Goal: Task Accomplishment & Management: Use online tool/utility

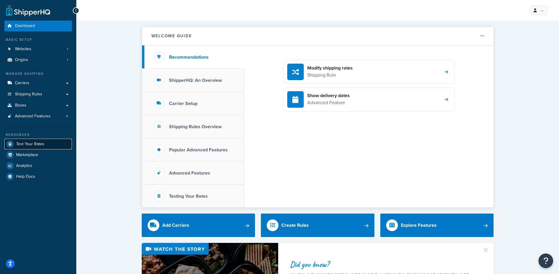
click at [27, 144] on span "Test Your Rates" at bounding box center [30, 144] width 28 height 5
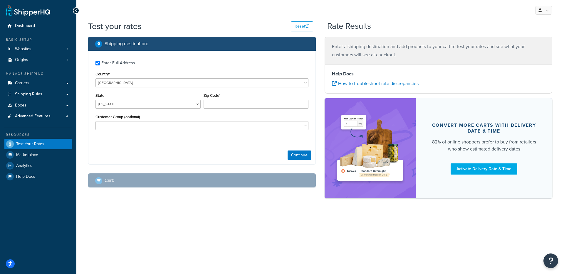
checkbox input "true"
type input "80501"
select select "CO"
select select "Distributor Net 30"
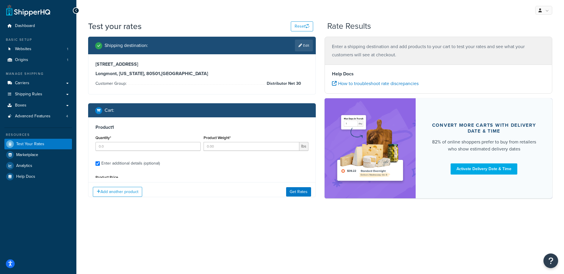
type input "5"
type input "36"
type input "70"
type input "11.7500"
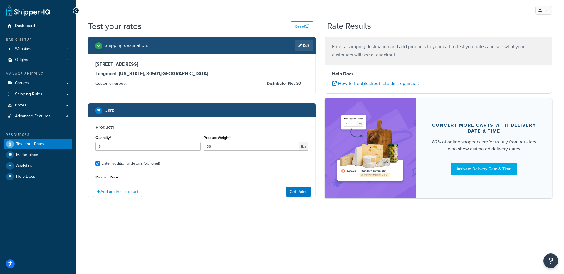
type input "11.7500"
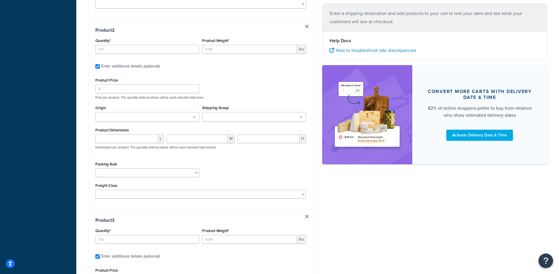
scroll to position [289, 0]
click at [172, 48] on input "Quantity*" at bounding box center [147, 47] width 104 height 9
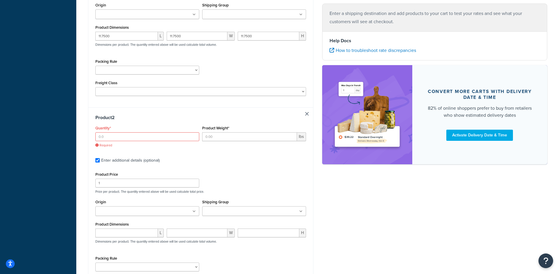
scroll to position [206, 0]
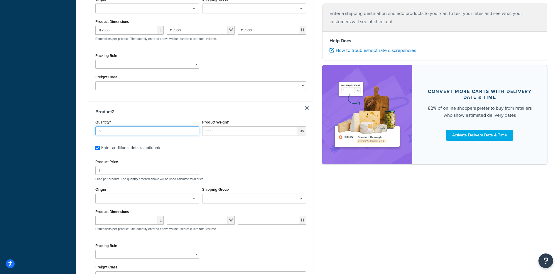
type input "6"
click at [246, 131] on input "Product Weight*" at bounding box center [249, 131] width 95 height 9
type input "9"
click at [128, 198] on input "Origin" at bounding box center [123, 199] width 52 height 6
click at [271, 178] on p "Price per product. The quantity entered above will be used calculate total pric…" at bounding box center [201, 179] width 214 height 4
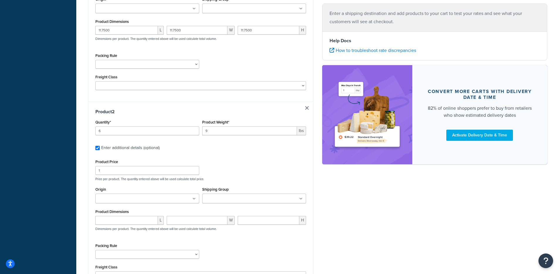
click at [252, 199] on ul at bounding box center [254, 199] width 104 height 10
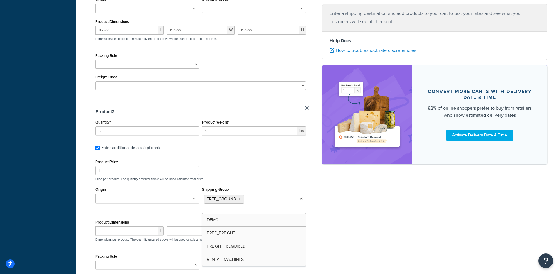
click at [250, 179] on p "Price per product. The quantity entered above will be used calculate total pric…" at bounding box center [201, 179] width 214 height 4
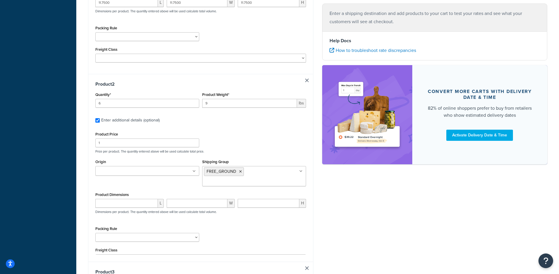
scroll to position [245, 0]
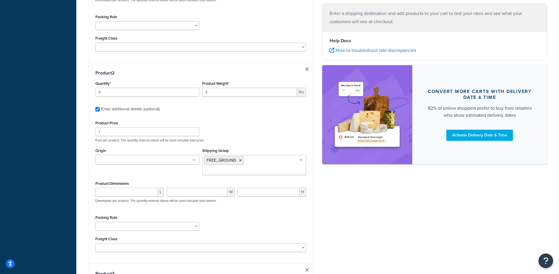
click at [131, 189] on div "L" at bounding box center [129, 194] width 71 height 13
click at [132, 188] on input "number" at bounding box center [126, 192] width 63 height 9
type input "5.75"
click at [207, 188] on input "number" at bounding box center [197, 192] width 61 height 9
type input "5.75"
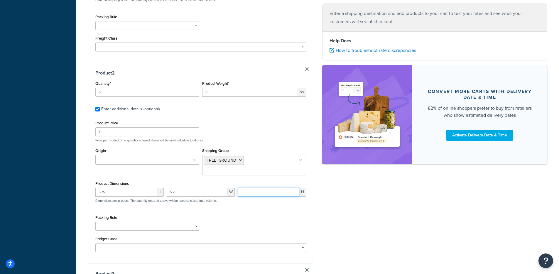
click at [266, 188] on input "number" at bounding box center [269, 192] width 62 height 9
type input "11.75"
click at [87, 188] on div "Shipping destination : Edit 410 S. Sunset St., Unit B, SHIPPERHQTEST Longmont, …" at bounding box center [201, 234] width 234 height 884
click at [164, 222] on select "Fobbles F3 Package Laser Swamp - Floor Package LASER-DRUM-PRO Shipper small ite…" at bounding box center [147, 226] width 104 height 9
select select "87745"
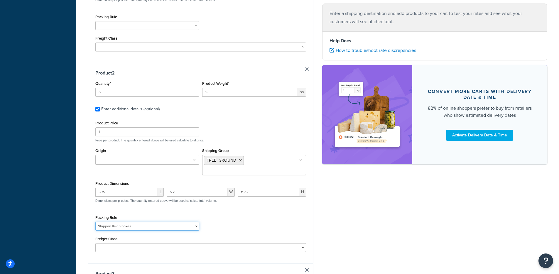
click at [95, 222] on select "Fobbles F3 Package Laser Swamp - Floor Package LASER-DRUM-PRO Shipper small ite…" at bounding box center [147, 226] width 104 height 9
click at [91, 212] on div "Product 2 Quantity* 6 Product Weight* 9 lbs Enter additional details (optional)…" at bounding box center [200, 163] width 225 height 201
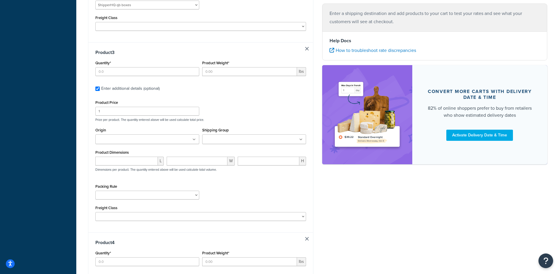
scroll to position [469, 0]
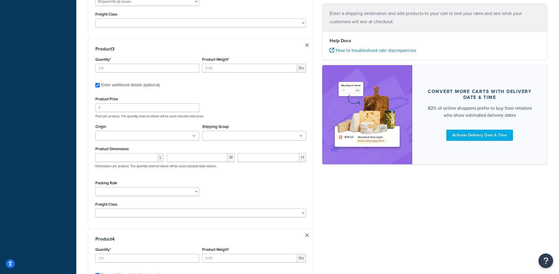
click at [132, 65] on div "Quantity*" at bounding box center [147, 65] width 107 height 21
click at [133, 64] on input "Quantity*" at bounding box center [147, 68] width 104 height 9
type input "1"
click at [217, 64] on input "Product Weight*" at bounding box center [249, 68] width 95 height 9
type input "26.3"
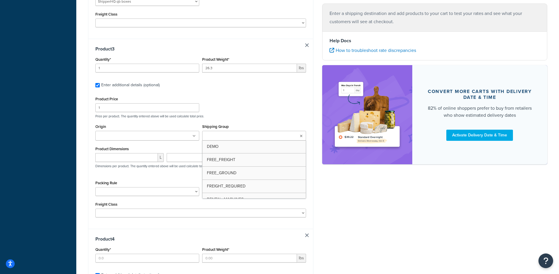
click at [240, 133] on input "Shipping Group" at bounding box center [230, 136] width 52 height 6
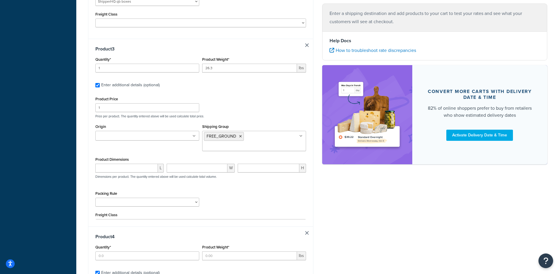
click at [247, 95] on div "Product Price 1 Price per product. The quantity entered above will be used calc…" at bounding box center [201, 106] width 214 height 23
click at [108, 164] on input "number" at bounding box center [126, 168] width 63 height 9
type input "14.4"
type input "2"
click at [116, 164] on input "14.4" at bounding box center [126, 168] width 63 height 9
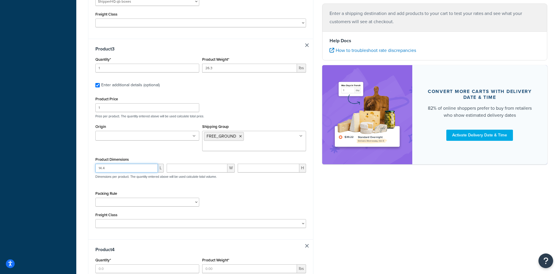
click at [116, 164] on input "14.4" at bounding box center [126, 168] width 63 height 9
type input "25.5"
type input "14.4"
type input "13.6"
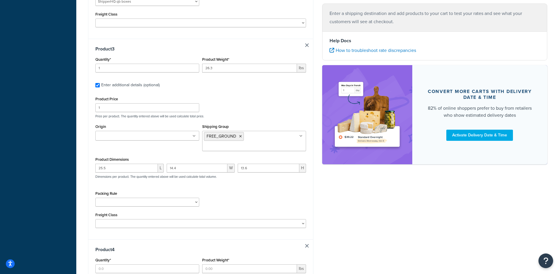
click at [285, 190] on div "Packing Rule Fobbles F3 Package Laser Swamp - Floor Package LASER-DRUM-PRO Ship…" at bounding box center [201, 200] width 214 height 21
click at [181, 198] on select "Fobbles F3 Package Laser Swamp - Floor Package LASER-DRUM-PRO Shipper small ite…" at bounding box center [147, 202] width 104 height 9
select select "87746"
click at [95, 198] on select "Fobbles F3 Package Laser Swamp - Floor Package LASER-DRUM-PRO Shipper small ite…" at bounding box center [147, 202] width 104 height 9
click at [242, 194] on div "Packing Rule Fobbles F3 Package Laser Swamp - Floor Package LASER-DRUM-PRO Ship…" at bounding box center [201, 200] width 214 height 21
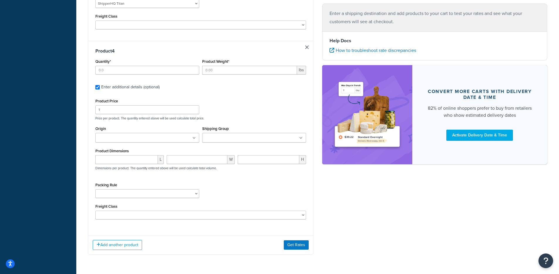
scroll to position [663, 0]
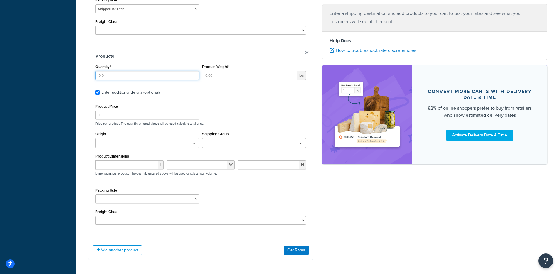
click at [146, 71] on input "Quantity*" at bounding box center [147, 75] width 104 height 9
type input "1"
click at [211, 71] on input "Product Weight*" at bounding box center [249, 75] width 95 height 9
type input "0.1133"
click at [217, 140] on input "Shipping Group" at bounding box center [230, 143] width 52 height 6
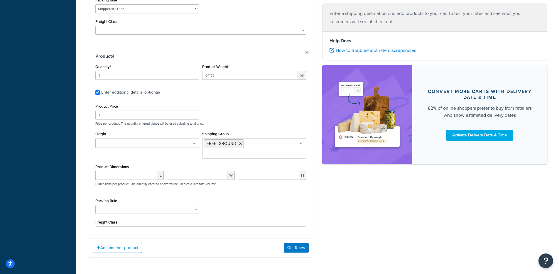
click at [133, 163] on div "Product Dimensions L W H Dimensions per product. The quantity entered above wil…" at bounding box center [200, 178] width 211 height 30
click at [134, 171] on div "L" at bounding box center [129, 177] width 71 height 13
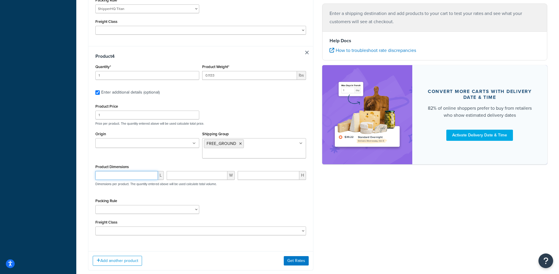
click at [135, 171] on input "number" at bounding box center [126, 175] width 63 height 9
type input "1.25"
click at [188, 171] on input "number" at bounding box center [197, 175] width 61 height 9
type input "1.25"
click at [264, 171] on input "number" at bounding box center [269, 175] width 62 height 9
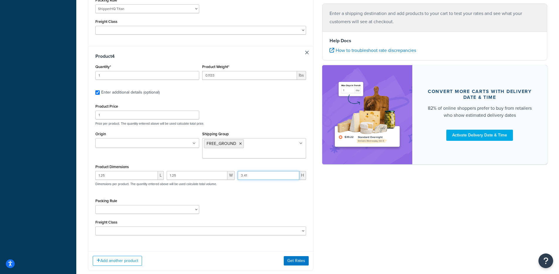
type input "3.41"
click at [255, 170] on div "Product Price 1 Price per product. The quantity entered above will be used calc…" at bounding box center [200, 168] width 211 height 133
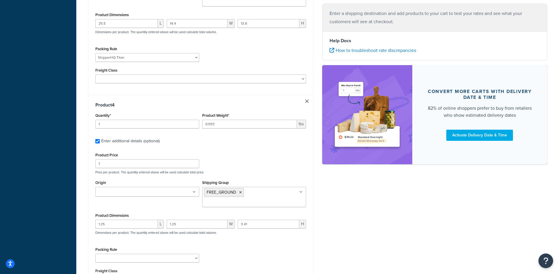
scroll to position [670, 0]
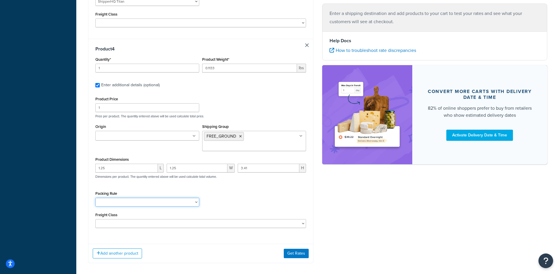
click at [139, 198] on select "Fobbles F3 Package Laser Swamp - Floor Package LASER-DRUM-PRO Shipper small ite…" at bounding box center [147, 202] width 104 height 9
select select "87744"
click at [95, 198] on select "Fobbles F3 Package Laser Swamp - Floor Package LASER-DRUM-PRO Shipper small ite…" at bounding box center [147, 202] width 104 height 9
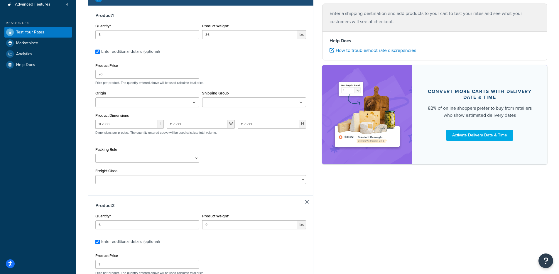
scroll to position [112, 0]
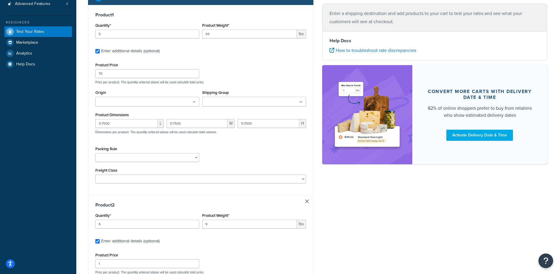
click at [161, 153] on div "Packing Rule Fobbles F3 Package Laser Swamp - Floor Package LASER-DRUM-PRO Ship…" at bounding box center [147, 153] width 104 height 17
click at [229, 105] on input "Shipping Group" at bounding box center [230, 102] width 52 height 6
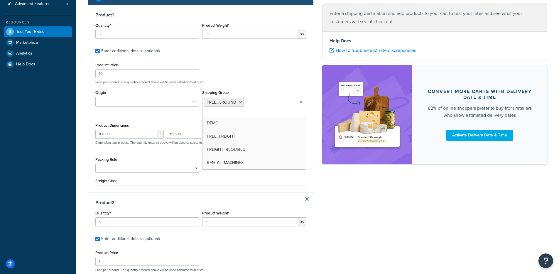
click at [111, 143] on div "Product Price 70 Price per product. The quantity entered above will be used cal…" at bounding box center [200, 123] width 211 height 124
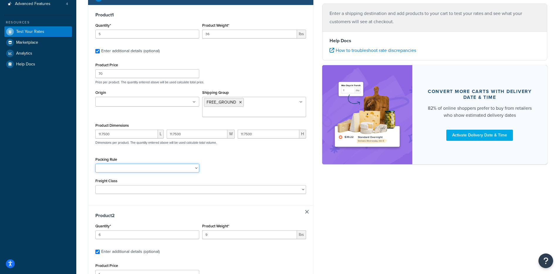
click at [137, 164] on select "Fobbles F3 Package Laser Swamp - Floor Package LASER-DRUM-PRO Shipper small ite…" at bounding box center [147, 168] width 104 height 9
select select "87747"
click at [95, 164] on select "Fobbles F3 Package Laser Swamp - Floor Package LASER-DRUM-PRO Shipper small ite…" at bounding box center [147, 168] width 104 height 9
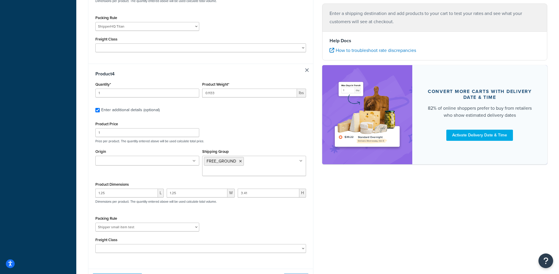
scroll to position [675, 0]
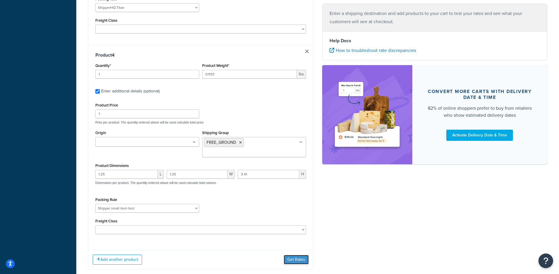
click at [286, 255] on button "Get Rates" at bounding box center [296, 259] width 25 height 9
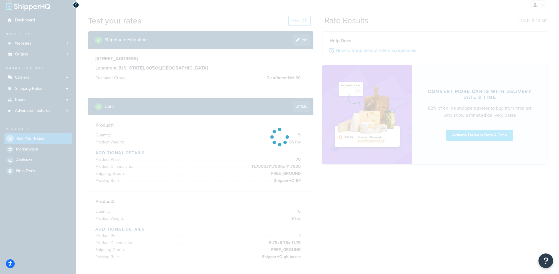
scroll to position [0, 0]
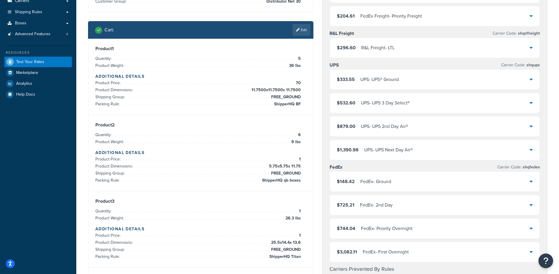
click at [381, 173] on div "$148.42 FedEx - Ground" at bounding box center [435, 182] width 210 height 20
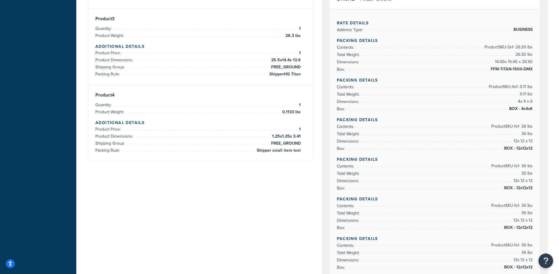
scroll to position [299, 0]
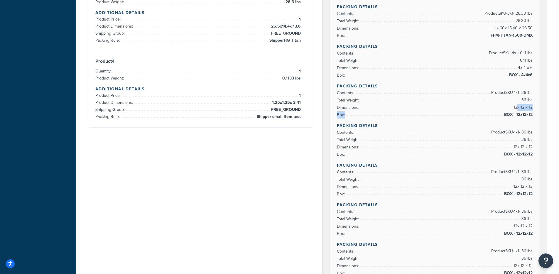
drag, startPoint x: 516, startPoint y: 108, endPoint x: 536, endPoint y: 112, distance: 20.0
click at [536, 112] on div "Rate Details Address Type: BUSINESS Packing Details Contents: Product SKU-3 x 1…" at bounding box center [435, 229] width 210 height 509
click at [525, 111] on span "BOX - 12x12x12" at bounding box center [518, 114] width 30 height 7
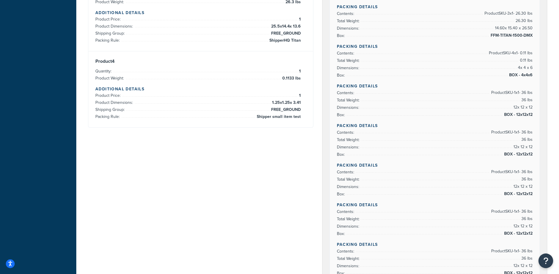
click at [516, 159] on div "Rate Details Address Type: BUSINESS Packing Details Contents: Product SKU-3 x 1…" at bounding box center [435, 229] width 210 height 509
click at [519, 153] on span "BOX - 12x12x12" at bounding box center [518, 154] width 30 height 7
click at [523, 195] on span "BOX - 12x12x12" at bounding box center [518, 194] width 30 height 7
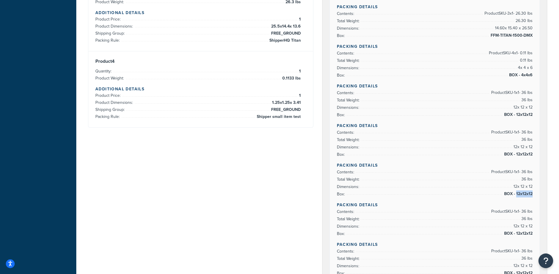
click at [523, 195] on span "BOX - 12x12x12" at bounding box center [518, 194] width 30 height 7
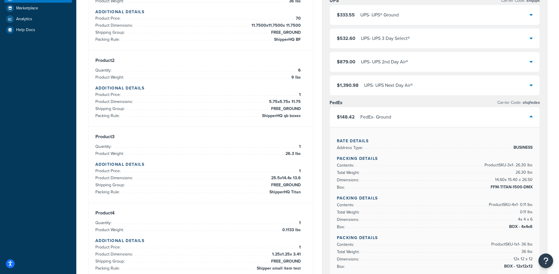
scroll to position [171, 0]
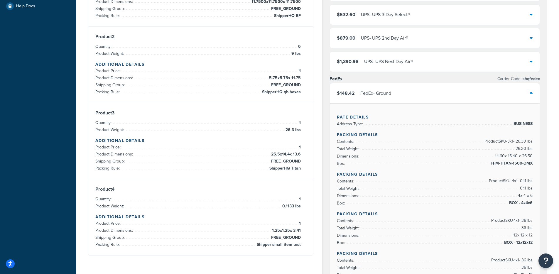
drag, startPoint x: 292, startPoint y: 44, endPoint x: 307, endPoint y: 86, distance: 44.6
click at [307, 86] on div "Product 2 Quantity: 6 Product Weight: 9 lbs Additional Details Product Price: 1…" at bounding box center [200, 65] width 225 height 76
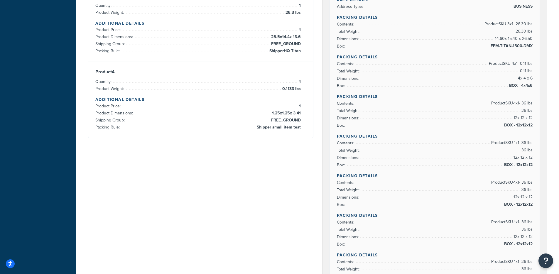
scroll to position [296, 0]
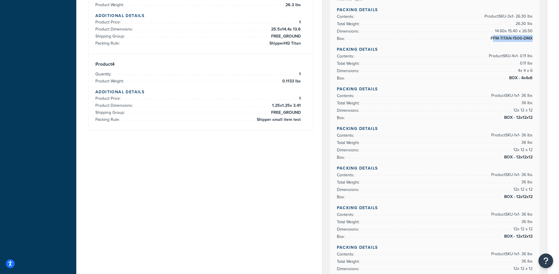
drag, startPoint x: 493, startPoint y: 38, endPoint x: 529, endPoint y: 43, distance: 36.3
click at [529, 43] on div "Rate Details Address Type: BUSINESS Packing Details Contents: Product SKU-3 x 1…" at bounding box center [435, 232] width 210 height 509
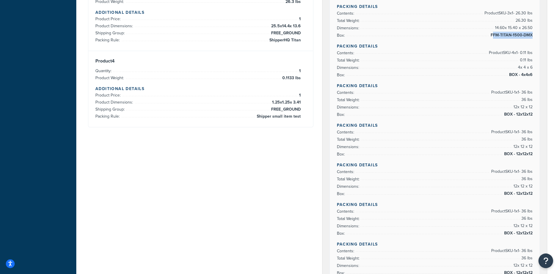
scroll to position [303, 0]
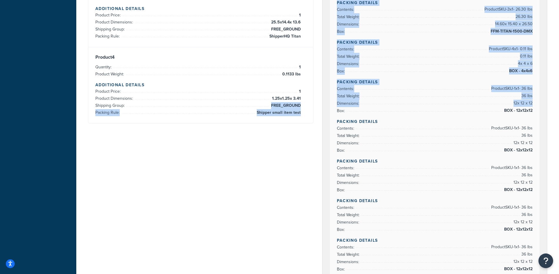
drag, startPoint x: 272, startPoint y: 108, endPoint x: 333, endPoint y: 113, distance: 61.3
click at [333, 113] on div "Shipping destination : Edit 410 S. Sunset St., Unit B, SHIPPERHQTEST Longmont, …" at bounding box center [318, 279] width 468 height 1091
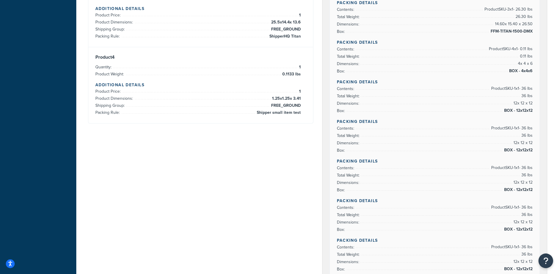
click at [427, 95] on li "Total Weight: 36 lbs" at bounding box center [435, 95] width 196 height 7
drag, startPoint x: 521, startPoint y: 73, endPoint x: 532, endPoint y: 72, distance: 11.5
click at [532, 72] on span "BOX - 4x4x6" at bounding box center [520, 71] width 25 height 7
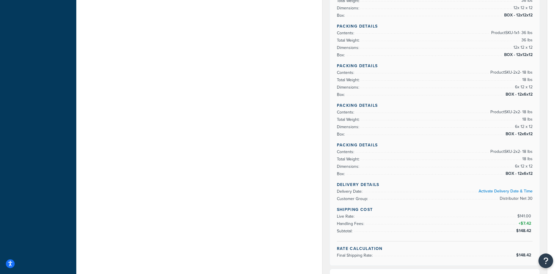
scroll to position [517, 0]
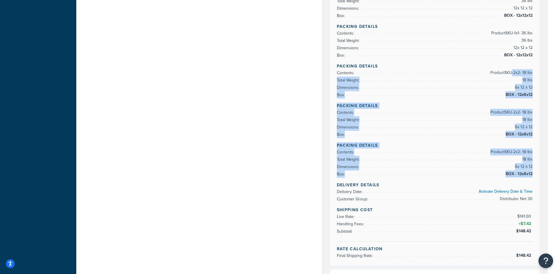
drag, startPoint x: 509, startPoint y: 74, endPoint x: 537, endPoint y: 179, distance: 108.8
click at [537, 179] on div "Rate Details Address Type: BUSINESS Packing Details Contents: Product SKU-3 x 1…" at bounding box center [435, 11] width 210 height 509
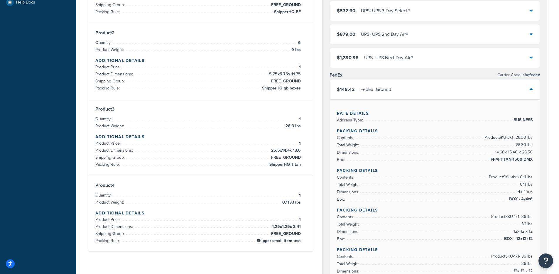
scroll to position [224, 0]
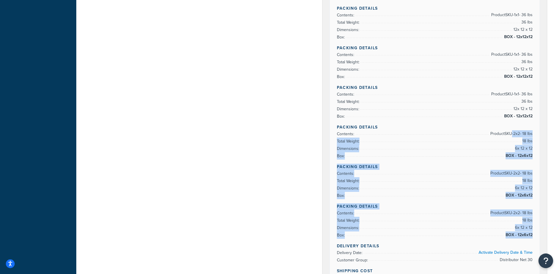
click at [262, 158] on div "Shipping destination : Edit 410 S. Sunset St., Unit B, SHIPPERHQTEST Longmont, …" at bounding box center [318, 126] width 468 height 1091
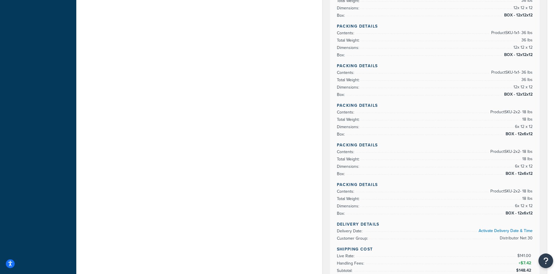
scroll to position [505, 0]
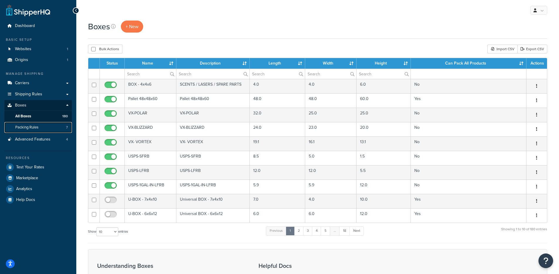
click at [55, 125] on link "Packing Rules 7" at bounding box center [38, 127] width 68 height 11
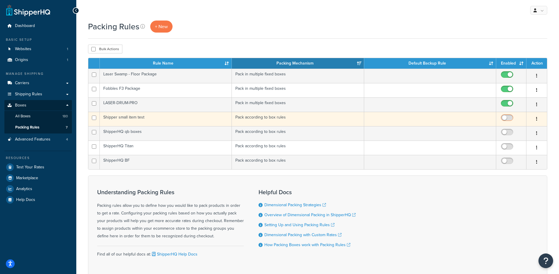
click at [507, 117] on input "checkbox" at bounding box center [508, 119] width 16 height 7
checkbox input "true"
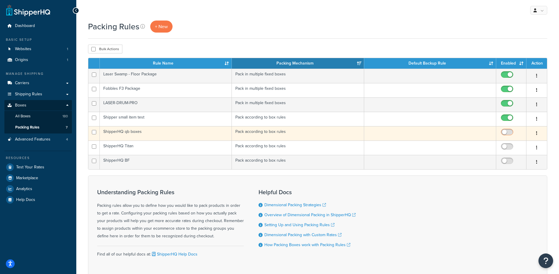
click at [507, 132] on input "checkbox" at bounding box center [508, 133] width 16 height 7
checkbox input "true"
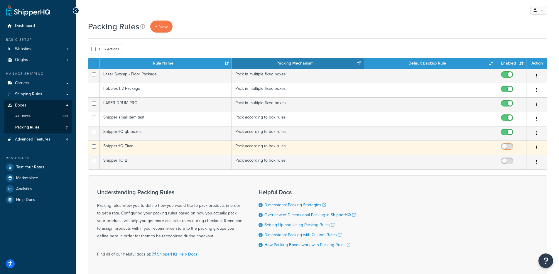
click at [503, 146] on input "checkbox" at bounding box center [508, 147] width 16 height 7
checkbox input "true"
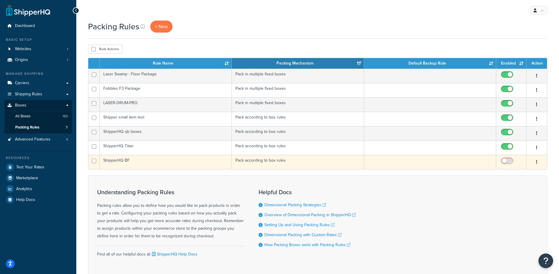
click at [507, 161] on input "checkbox" at bounding box center [508, 162] width 16 height 7
checkbox input "true"
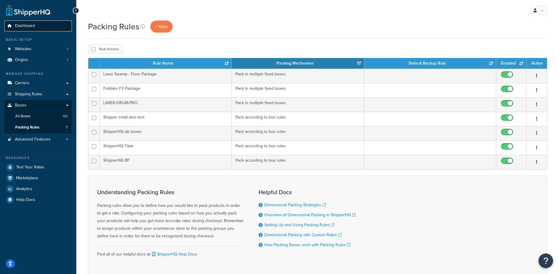
click at [31, 23] on span "Dashboard" at bounding box center [25, 25] width 20 height 5
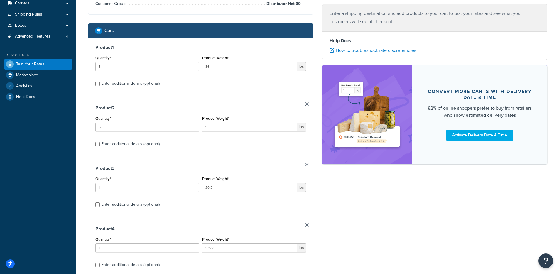
click at [306, 165] on link at bounding box center [307, 165] width 4 height 4
type input "0.1133"
click at [97, 85] on input "Enter additional details (optional)" at bounding box center [97, 84] width 4 height 4
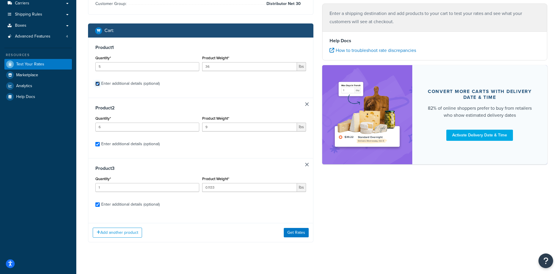
checkbox input "true"
select select "87747"
select select "87745"
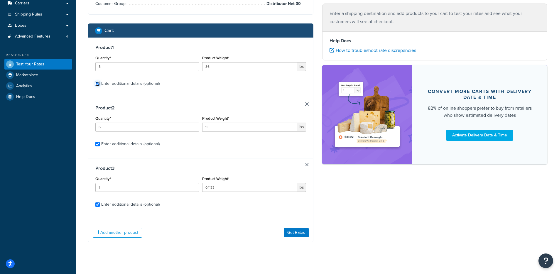
select select "87744"
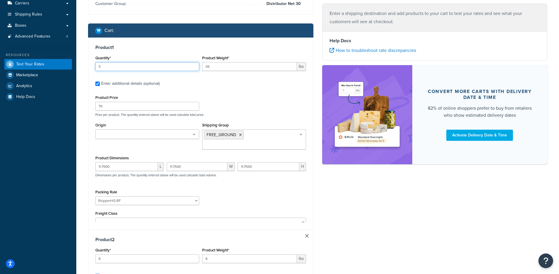
click at [105, 70] on input "5" at bounding box center [147, 66] width 104 height 9
type input "6"
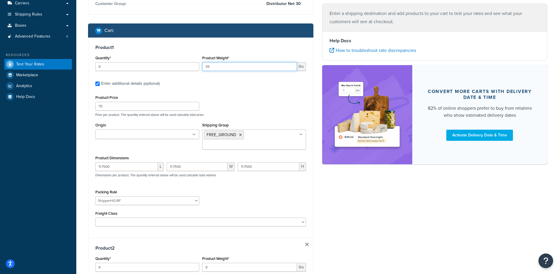
click at [217, 63] on input "36" at bounding box center [249, 66] width 95 height 9
type input "9"
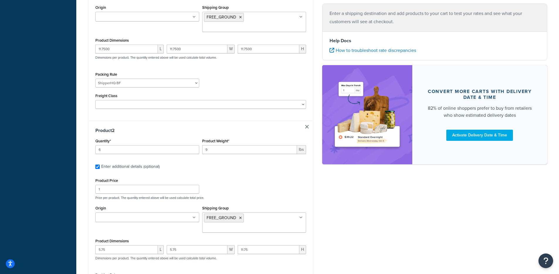
scroll to position [191, 0]
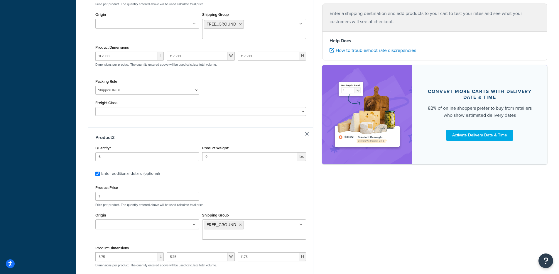
click at [121, 63] on p "Dimensions per product. The quantity entered above will be used calculate total…" at bounding box center [155, 65] width 123 height 4
click at [121, 52] on input "11.7500" at bounding box center [126, 56] width 63 height 9
click at [110, 252] on input "5.75" at bounding box center [126, 256] width 63 height 9
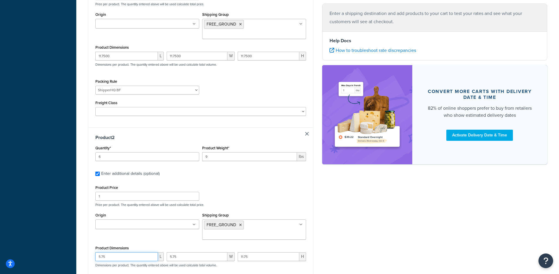
click at [110, 252] on input "5.75" at bounding box center [126, 256] width 63 height 9
click at [113, 52] on div "11.7500 L" at bounding box center [129, 58] width 71 height 13
click at [113, 52] on input "11.7500" at bounding box center [126, 56] width 63 height 9
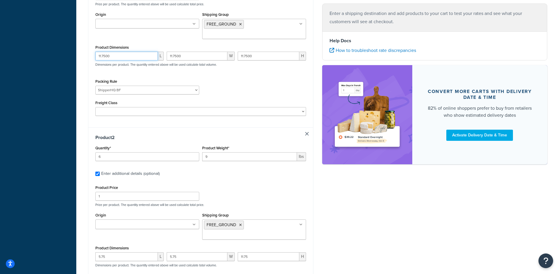
click at [113, 52] on input "11.7500" at bounding box center [126, 56] width 63 height 9
paste input "5.75"
type input "5.75"
drag, startPoint x: 170, startPoint y: 50, endPoint x: 173, endPoint y: 49, distance: 3.9
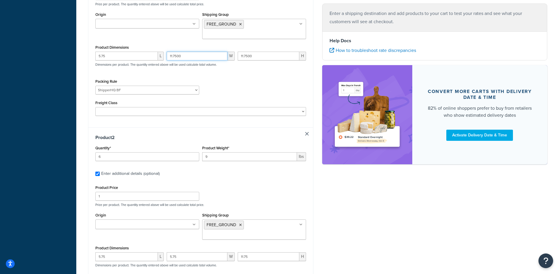
click at [170, 52] on input "11.7500" at bounding box center [197, 56] width 61 height 9
click at [173, 52] on input "11.7500" at bounding box center [197, 56] width 61 height 9
paste input "5.75"
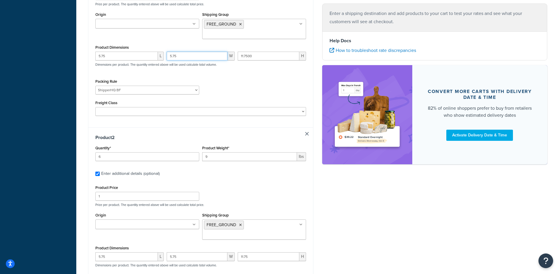
type input "5.75"
click at [249, 64] on div "5.75 L 5.75 W 11.7500 H Dimensions per product. The quantity entered above will…" at bounding box center [201, 62] width 214 height 21
click at [133, 86] on select "Fobbles F3 Package Laser Swamp - Floor Package LASER-DRUM-PRO Shipper small ite…" at bounding box center [147, 90] width 104 height 9
select select "87745"
click at [95, 86] on select "Fobbles F3 Package Laser Swamp - Floor Package LASER-DRUM-PRO Shipper small ite…" at bounding box center [147, 90] width 104 height 9
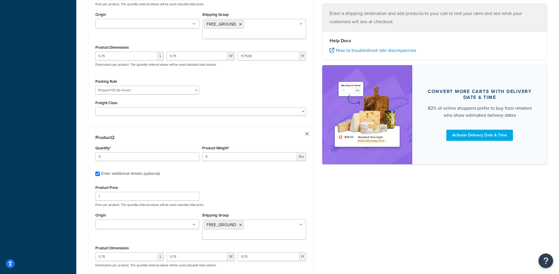
click at [309, 127] on div "Product 2 Quantity* 6 Product Weight* 9 lbs Enter additional details (optional)…" at bounding box center [200, 227] width 225 height 201
click at [306, 132] on link at bounding box center [307, 134] width 4 height 4
checkbox input "false"
type input "1"
type input "0.1133"
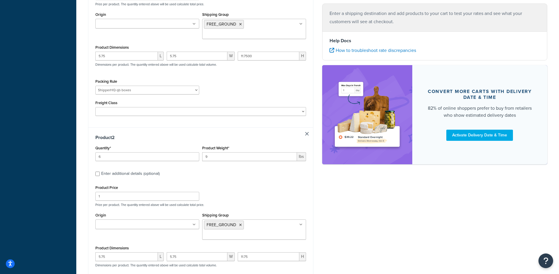
checkbox input "false"
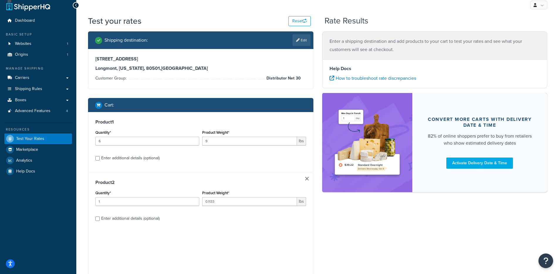
scroll to position [0, 0]
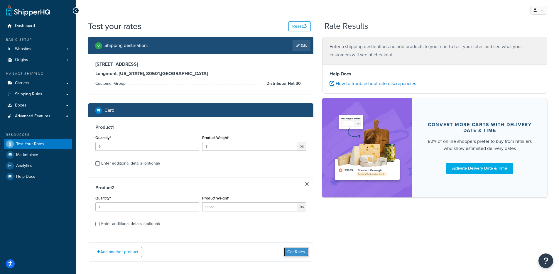
click at [291, 254] on button "Get Rates" at bounding box center [296, 251] width 25 height 9
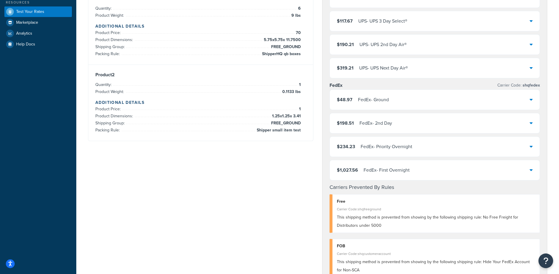
scroll to position [134, 0]
click at [376, 106] on div "$48.97 FedEx - Ground" at bounding box center [435, 99] width 210 height 20
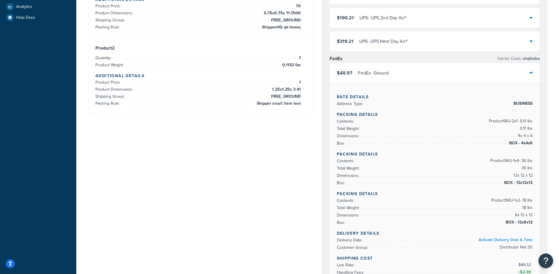
scroll to position [168, 0]
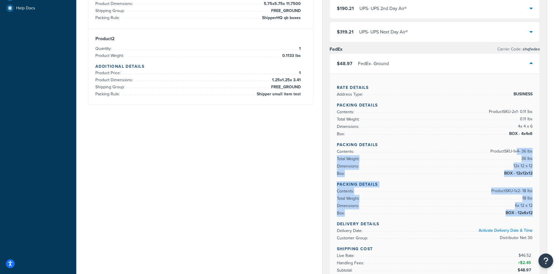
drag, startPoint x: 517, startPoint y: 151, endPoint x: 537, endPoint y: 217, distance: 69.3
click at [537, 217] on div "Rate Details Address Type: BUSINESS Packing Details Contents: Product SKU-2 x 1…" at bounding box center [435, 189] width 210 height 231
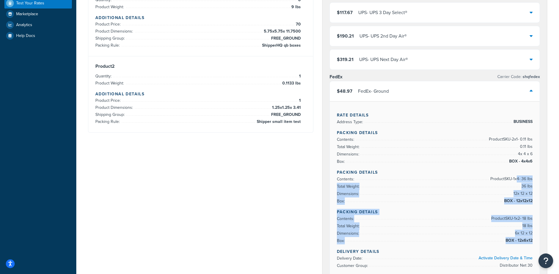
click at [539, 188] on div "Rate Details Address Type: BUSINESS Packing Details Contents: Product SKU-2 x 1…" at bounding box center [435, 216] width 210 height 231
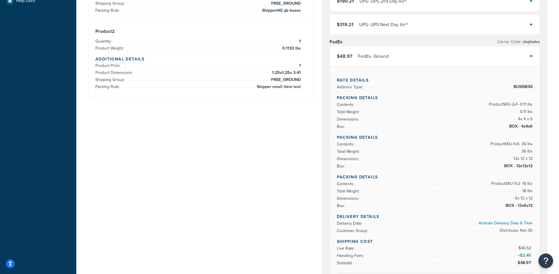
scroll to position [176, 0]
drag, startPoint x: 520, startPoint y: 205, endPoint x: 532, endPoint y: 207, distance: 11.6
click at [532, 207] on span "BOX - 12x6x12" at bounding box center [518, 205] width 28 height 7
click at [512, 148] on li "Total Weight: 36 lbs" at bounding box center [435, 150] width 196 height 7
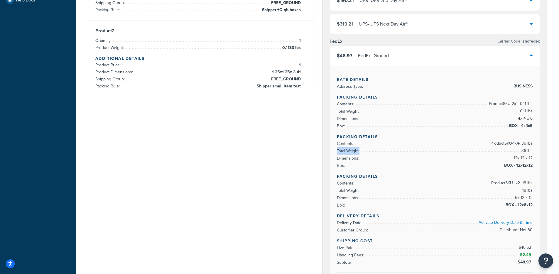
click at [512, 148] on li "Total Weight: 36 lbs" at bounding box center [435, 150] width 196 height 7
click at [526, 200] on span "6 x 12 x 12" at bounding box center [523, 197] width 19 height 7
click at [513, 178] on h4 "Packing Details" at bounding box center [435, 176] width 196 height 6
drag, startPoint x: 509, startPoint y: 101, endPoint x: 535, endPoint y: 133, distance: 41.3
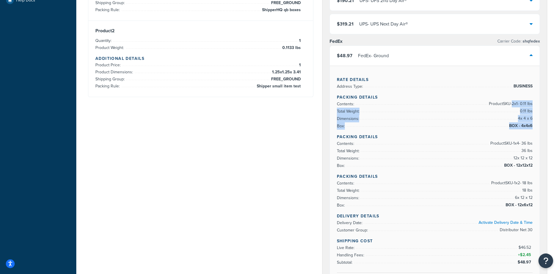
click at [535, 133] on div "Rate Details Address Type: BUSINESS Packing Details Contents: Product SKU-2 x 1…" at bounding box center [435, 181] width 210 height 231
click at [319, 158] on div "Froggy's Fog USPS Carrier Code: shqusps $102.03 USPS - USPS Ground Advantage $1…" at bounding box center [435, 250] width 234 height 781
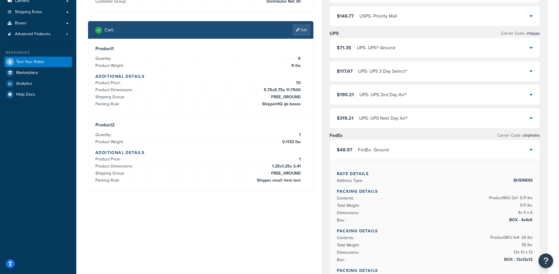
scroll to position [78, 0]
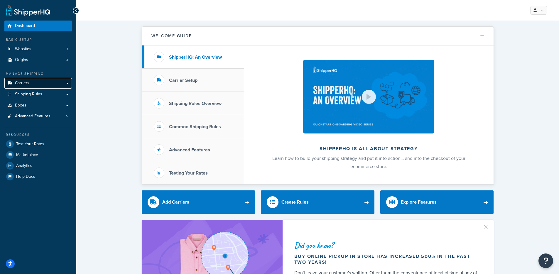
click at [20, 84] on span "Carriers" at bounding box center [22, 83] width 14 height 5
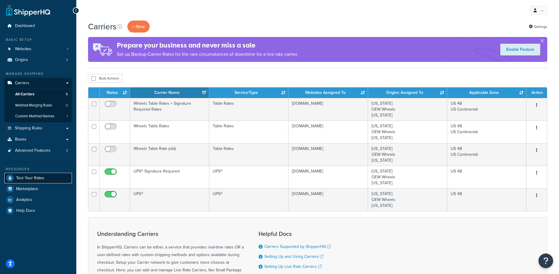
click at [32, 177] on span "Test Your Rates" at bounding box center [30, 178] width 28 height 5
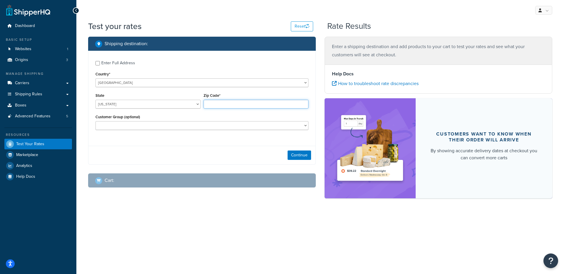
click at [212, 104] on input "Zip Code*" at bounding box center [255, 104] width 105 height 9
type input "78759"
select select "TX"
click at [298, 158] on button "Continue" at bounding box center [298, 155] width 23 height 9
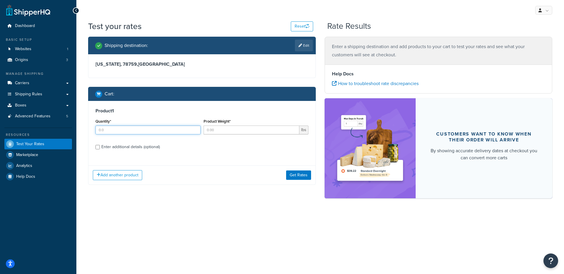
click at [146, 128] on input "Quantity*" at bounding box center [147, 130] width 105 height 9
type input "1"
drag, startPoint x: 248, startPoint y: 141, endPoint x: 242, endPoint y: 132, distance: 10.2
click at [247, 140] on div "Product 1 Quantity* 1 Product Weight* lbs Enter additional details (optional)" at bounding box center [201, 131] width 227 height 60
click at [242, 136] on div "Product Weight* lbs" at bounding box center [256, 127] width 108 height 21
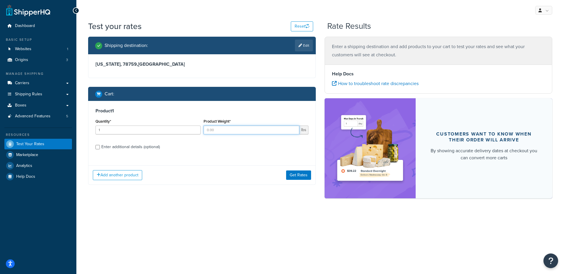
click at [246, 131] on input "Product Weight*" at bounding box center [251, 130] width 96 height 9
type input "1"
click at [294, 172] on button "Get Rates" at bounding box center [298, 175] width 25 height 9
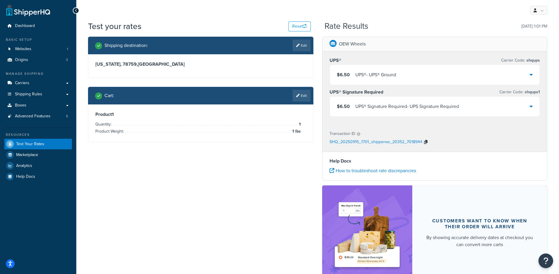
click at [427, 142] on icon "button" at bounding box center [426, 142] width 4 height 4
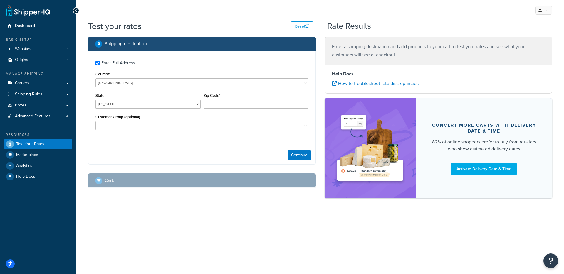
checkbox input "true"
type input "80501"
select select "CO"
select select "Distributor Net 30"
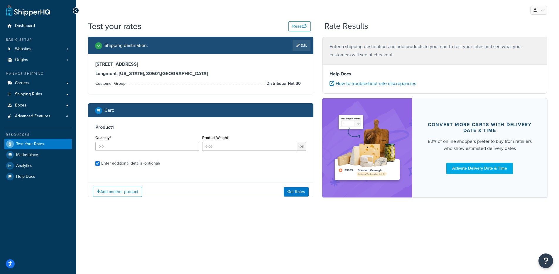
checkbox input "true"
type input "5"
type input "36"
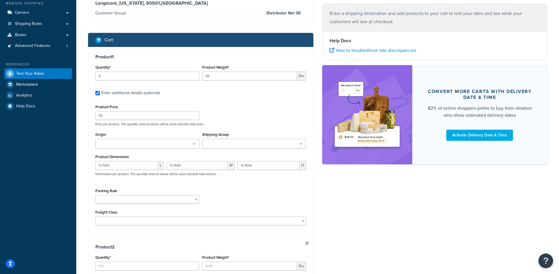
scroll to position [73, 0]
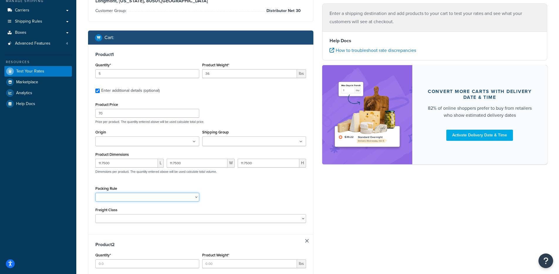
click at [164, 202] on select "Fobbles F3 Package Laser Swamp - Floor Package LASER-DRUM-PRO Shipper small ite…" at bounding box center [147, 197] width 104 height 9
select select "87747"
click at [95, 193] on select "Fobbles F3 Package Laser Swamp - Floor Package LASER-DRUM-PRO Shipper small ite…" at bounding box center [147, 197] width 104 height 9
click at [211, 205] on div "Packing Rule Fobbles F3 Package Laser Swamp - Floor Package LASER-DRUM-PRO Ship…" at bounding box center [201, 195] width 214 height 21
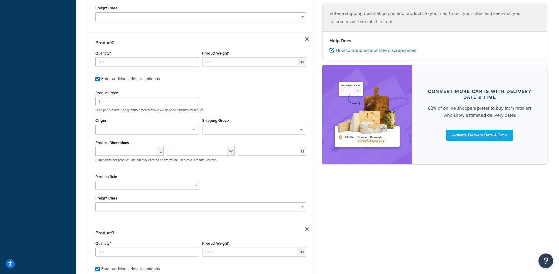
scroll to position [268, 0]
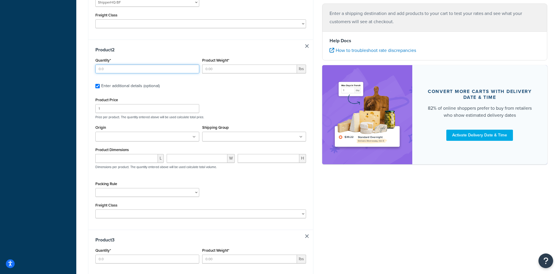
click at [113, 69] on input "Quantity*" at bounding box center [147, 69] width 104 height 9
type input "1"
type input "6"
click at [209, 68] on input "Product Weight*" at bounding box center [249, 69] width 95 height 9
type input "9"
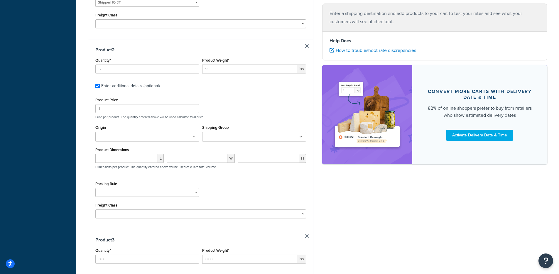
click at [144, 138] on ul at bounding box center [147, 137] width 104 height 10
click at [214, 138] on input "Shipping Group" at bounding box center [230, 137] width 52 height 6
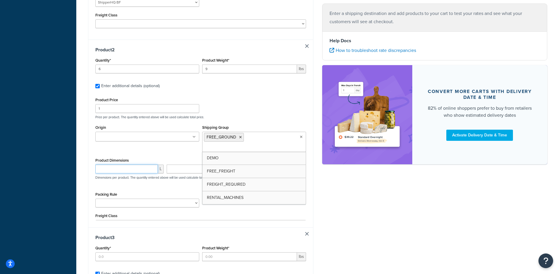
click at [98, 165] on input "number" at bounding box center [126, 169] width 63 height 9
click at [97, 165] on input "number" at bounding box center [126, 169] width 63 height 9
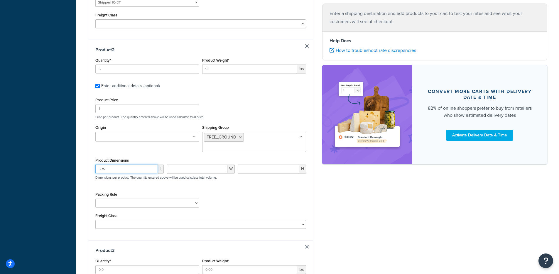
type input "5.75"
type input "11.75"
click at [92, 168] on div "Product 2 Quantity* 6 Product Weight* 9 lbs Enter additional details (optional)…" at bounding box center [200, 140] width 225 height 201
click at [128, 199] on select "Fobbles F3 Package Laser Swamp - Floor Package LASER-DRUM-PRO Shipper small ite…" at bounding box center [147, 203] width 104 height 9
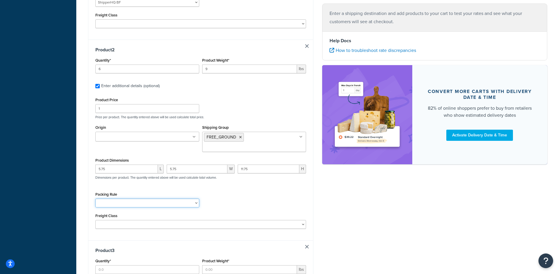
select select "87745"
click at [95, 199] on select "Fobbles F3 Package Laser Swamp - Floor Package LASER-DRUM-PRO Shipper small ite…" at bounding box center [147, 203] width 104 height 9
click at [86, 189] on div "Shipping destination : Edit [STREET_ADDRESS][US_STATE] Customer Group: Distribu…" at bounding box center [201, 211] width 234 height 884
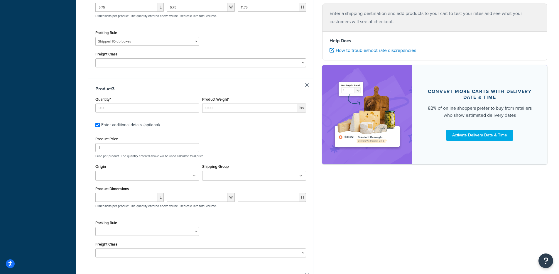
click at [140, 95] on div "Quantity*" at bounding box center [147, 103] width 104 height 17
click at [141, 104] on input "Quantity*" at bounding box center [147, 108] width 104 height 9
type input "1"
click at [230, 104] on input "Product Weight*" at bounding box center [249, 108] width 95 height 9
type input "26.3"
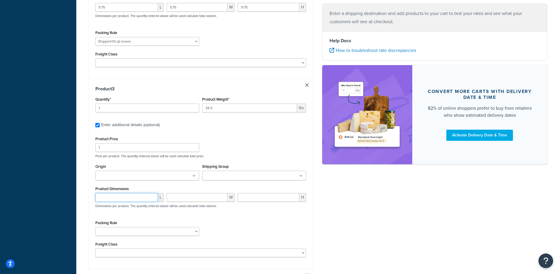
click at [136, 193] on input "number" at bounding box center [126, 197] width 63 height 9
type input "25.5"
type input "14.4"
type input "13.6"
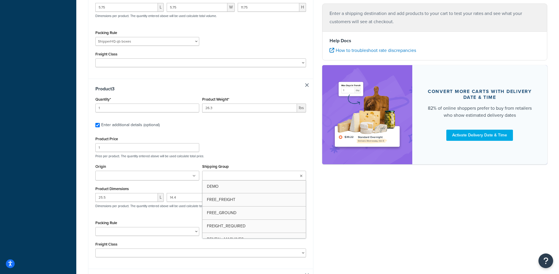
click at [218, 173] on ul at bounding box center [254, 176] width 104 height 10
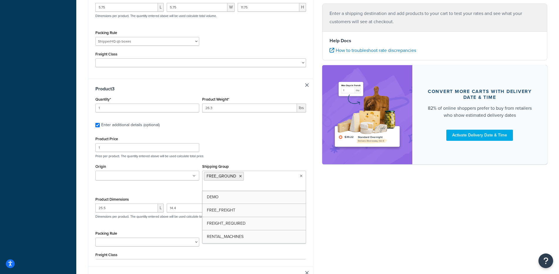
click at [247, 141] on div "Product Price 1 Price per product. The quantity entered above will be used calc…" at bounding box center [201, 146] width 214 height 23
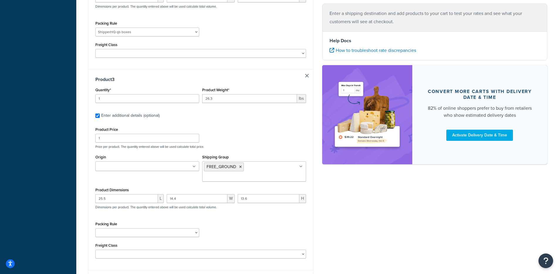
scroll to position [441, 0]
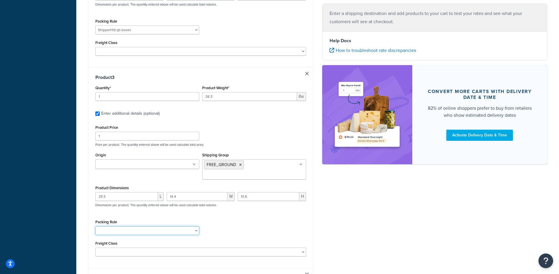
click at [156, 226] on select "Fobbles F3 Package Laser Swamp - Floor Package LASER-DRUM-PRO Shipper small ite…" at bounding box center [147, 230] width 104 height 9
select select "87746"
click at [95, 226] on select "Fobbles F3 Package Laser Swamp - Floor Package LASER-DRUM-PRO Shipper small ite…" at bounding box center [147, 230] width 104 height 9
click at [87, 212] on div "Shipping destination : Edit [STREET_ADDRESS][US_STATE] Customer Group: Distribu…" at bounding box center [201, 43] width 234 height 895
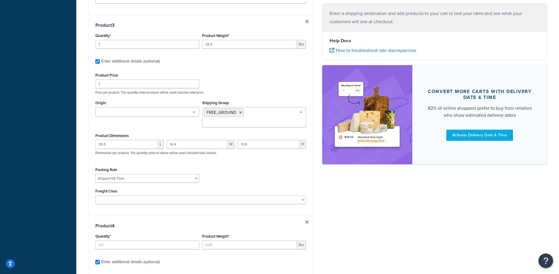
scroll to position [672, 0]
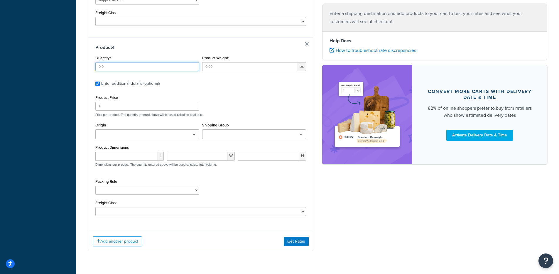
click at [121, 62] on input "Quantity*" at bounding box center [147, 66] width 104 height 9
type input "1"
click at [218, 62] on input "Product Weight*" at bounding box center [249, 66] width 95 height 9
type input "0.1133"
click at [138, 125] on div "Origin [PERSON_NAME]'s Fog" at bounding box center [147, 132] width 107 height 22
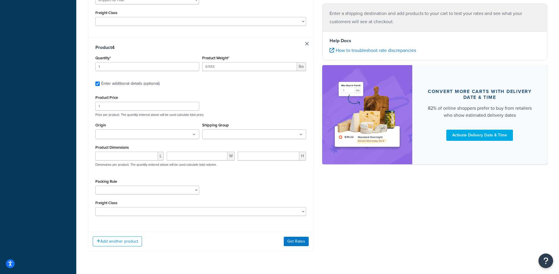
drag, startPoint x: 228, startPoint y: 126, endPoint x: 233, endPoint y: 119, distance: 8.3
click at [228, 126] on div "Shipping Group DEMO FREE_FREIGHT FREE_GROUND FREIGHT_REQUIRED RENTAL_MACHINES" at bounding box center [254, 132] width 107 height 22
click at [233, 132] on input "Shipping Group" at bounding box center [230, 135] width 52 height 6
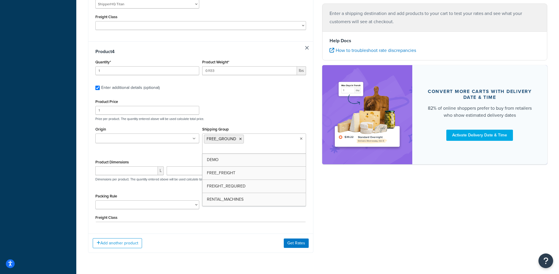
scroll to position [668, 0]
click at [136, 166] on input "number" at bounding box center [126, 170] width 63 height 9
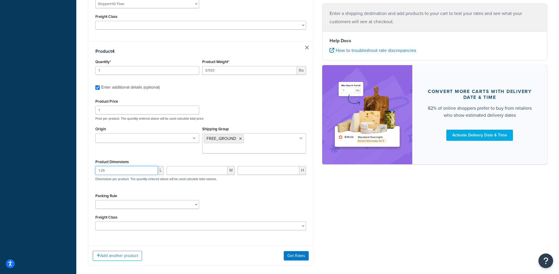
type input "1.25"
type input "3.41"
click at [159, 192] on div "Packing Rule Fobbles F3 Package Laser Swamp - Floor Package LASER-DRUM-PRO Ship…" at bounding box center [147, 200] width 104 height 17
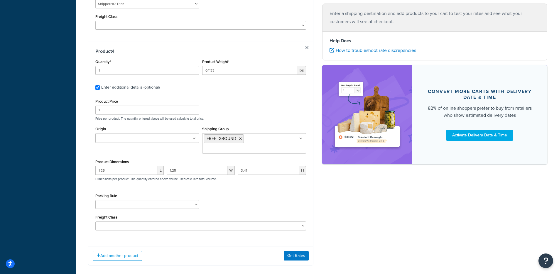
click at [175, 192] on div "Packing Rule Fobbles F3 Package Laser Swamp - Floor Package LASER-DRUM-PRO Ship…" at bounding box center [147, 200] width 104 height 17
click at [179, 192] on div "Packing Rule Fobbles F3 Package Laser Swamp - Floor Package LASER-DRUM-PRO Ship…" at bounding box center [147, 202] width 107 height 21
click at [185, 200] on select "Fobbles F3 Package Laser Swamp - Floor Package LASER-DRUM-PRO Shipper small ite…" at bounding box center [147, 204] width 104 height 9
select select "87744"
click at [95, 200] on select "Fobbles F3 Package Laser Swamp - Floor Package LASER-DRUM-PRO Shipper small ite…" at bounding box center [147, 204] width 104 height 9
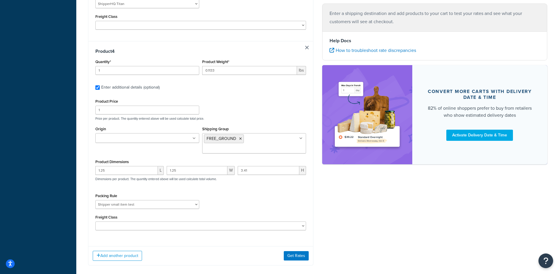
click at [204, 246] on div "Add another product Get Rates" at bounding box center [200, 255] width 225 height 19
click at [302, 251] on button "Get Rates" at bounding box center [296, 255] width 25 height 9
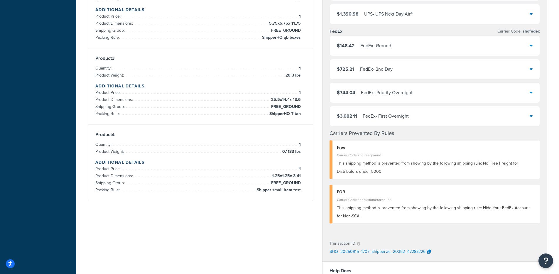
scroll to position [217, 0]
click at [403, 49] on div "$148.42 FedEx - Ground" at bounding box center [435, 47] width 210 height 20
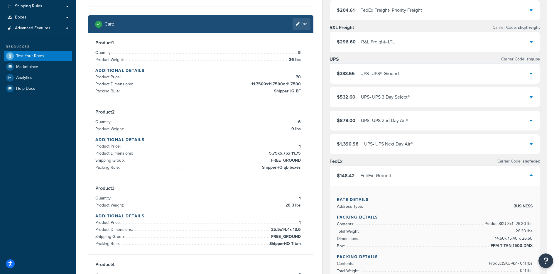
scroll to position [87, 0]
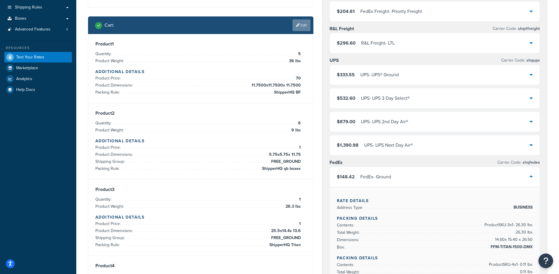
click at [305, 28] on link "Edit" at bounding box center [302, 25] width 18 height 12
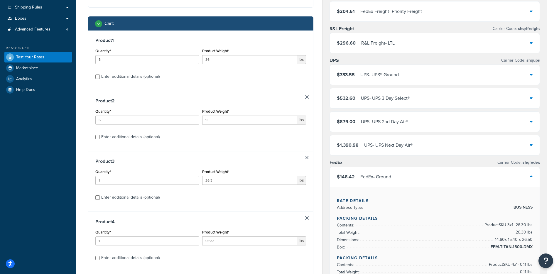
click at [114, 77] on div "Enter additional details (optional)" at bounding box center [130, 77] width 58 height 8
click at [100, 77] on input "Enter additional details (optional)" at bounding box center [97, 77] width 4 height 4
checkbox input "true"
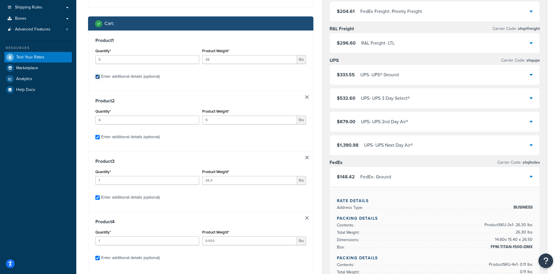
checkbox input "true"
select select "87747"
select select "87745"
select select "87746"
select select "87744"
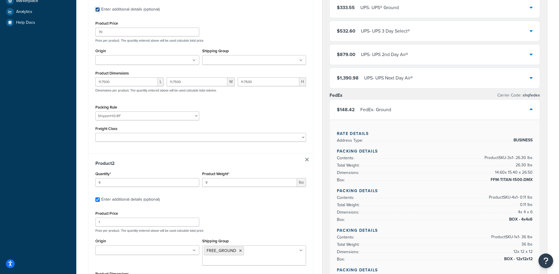
scroll to position [159, 0]
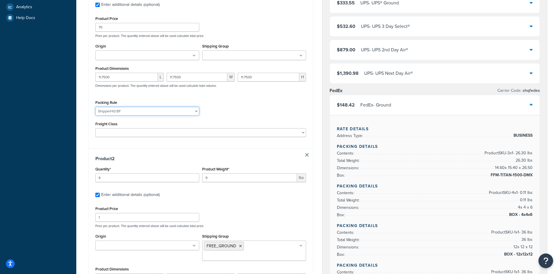
click at [132, 112] on select "Fobbles F3 Package Laser Swamp - Floor Package LASER-DRUM-PRO Shipper small ite…" at bounding box center [147, 111] width 104 height 9
select select "87745"
click at [95, 107] on select "Fobbles F3 Package Laser Swamp - Floor Package LASER-DRUM-PRO Shipper small ite…" at bounding box center [147, 111] width 104 height 9
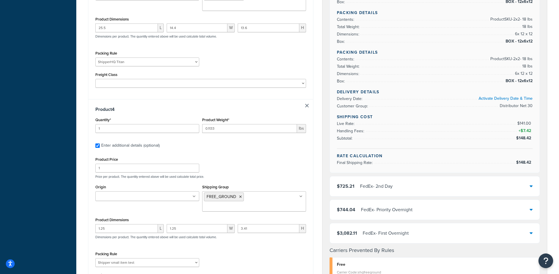
scroll to position [663, 0]
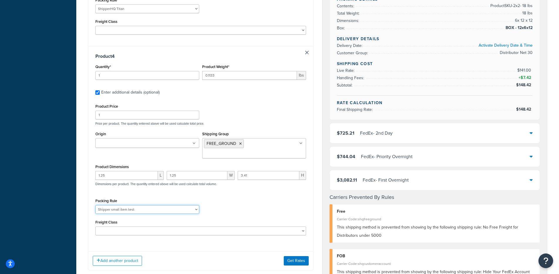
click at [137, 205] on select "Fobbles F3 Package Laser Swamp - Floor Package LASER-DRUM-PRO Shipper small ite…" at bounding box center [147, 209] width 104 height 9
select select "87745"
click at [95, 205] on select "Fobbles F3 Package Laser Swamp - Floor Package LASER-DRUM-PRO Shipper small ite…" at bounding box center [147, 209] width 104 height 9
click at [295, 256] on button "Get Rates" at bounding box center [296, 260] width 25 height 9
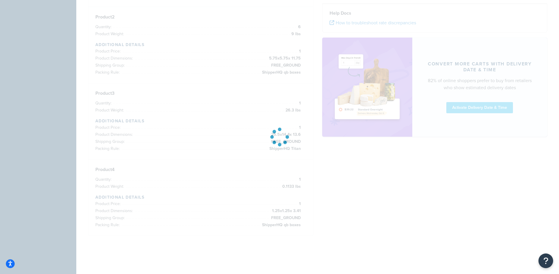
scroll to position [87, 0]
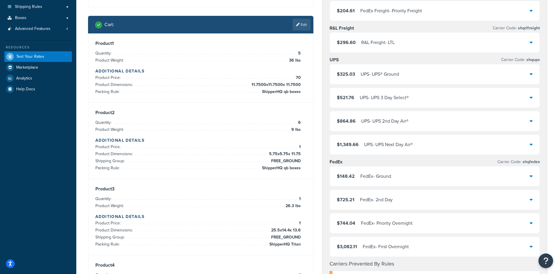
click at [385, 171] on div "$148.42 FedEx - Ground" at bounding box center [435, 176] width 210 height 20
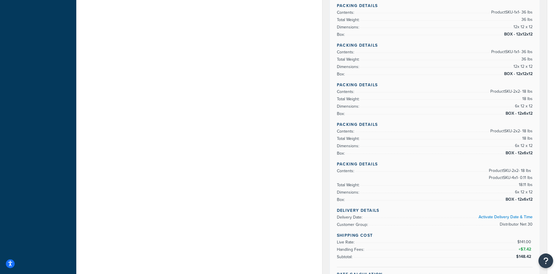
scroll to position [457, 0]
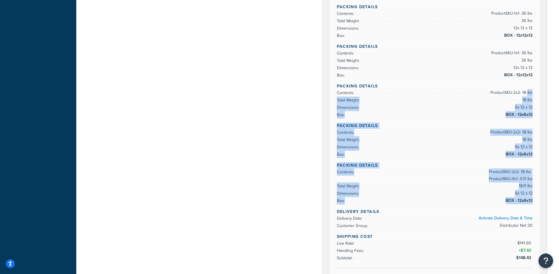
drag, startPoint x: 527, startPoint y: 95, endPoint x: 534, endPoint y: 208, distance: 113.5
click at [534, 208] on div "Rate Details Address Type: BUSINESS Packing Details Contents: Product SKU-3 x 1…" at bounding box center [435, 55] width 210 height 476
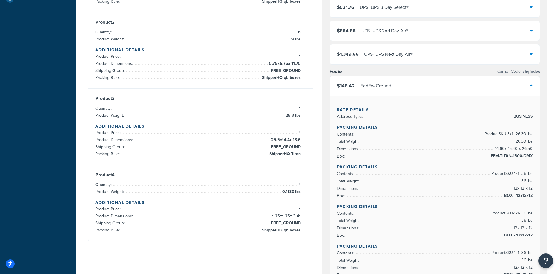
scroll to position [179, 0]
drag, startPoint x: 281, startPoint y: 228, endPoint x: 314, endPoint y: 229, distance: 33.2
click at [304, 231] on div "Product 4 Quantity: 1 Product Weight: 0.1133 lbs Additional Details Product Pri…" at bounding box center [200, 202] width 211 height 62
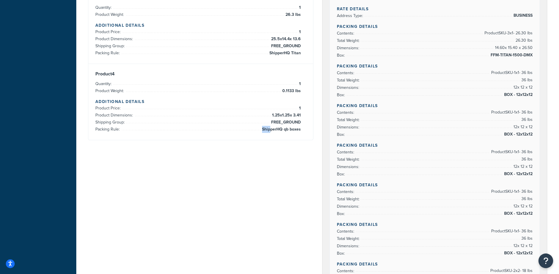
scroll to position [279, 0]
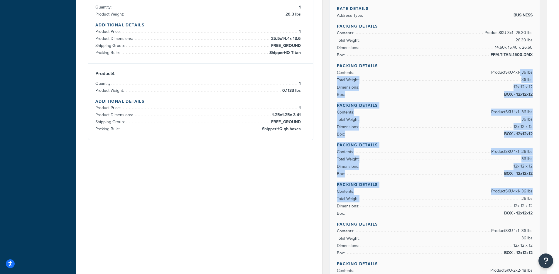
drag, startPoint x: 520, startPoint y: 76, endPoint x: 530, endPoint y: 195, distance: 119.5
click at [530, 195] on div "Rate Details Address Type: BUSINESS Packing Details Contents: Product SKU-3 x 1…" at bounding box center [435, 233] width 210 height 476
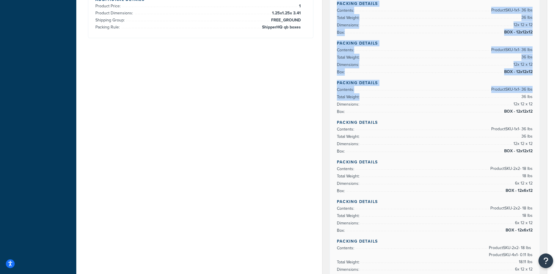
scroll to position [382, 0]
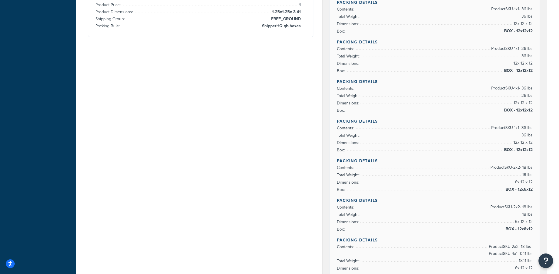
click at [527, 109] on span "BOX - 12x12x12" at bounding box center [518, 110] width 30 height 7
click at [513, 148] on span "BOX - 12x12x12" at bounding box center [518, 149] width 30 height 7
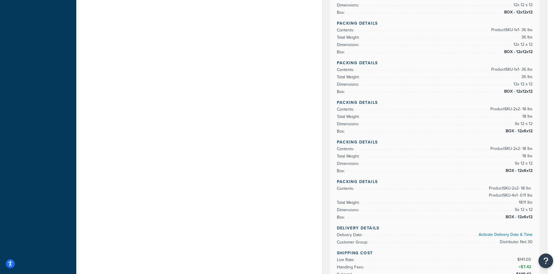
scroll to position [469, 0]
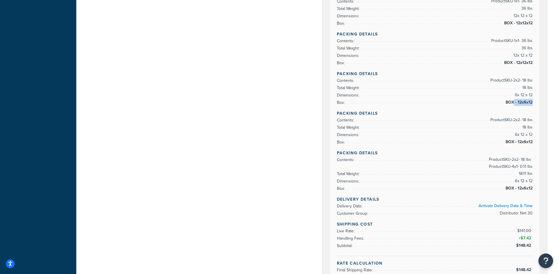
drag, startPoint x: 516, startPoint y: 103, endPoint x: 532, endPoint y: 103, distance: 15.6
click at [532, 103] on span "BOX - 12x6x12" at bounding box center [518, 102] width 28 height 7
drag, startPoint x: 518, startPoint y: 177, endPoint x: 530, endPoint y: 177, distance: 12.0
click at [530, 177] on span "18.11 lbs" at bounding box center [525, 173] width 15 height 7
click at [523, 166] on span "Product SKU-2 x 2 - 18 lbs Product SKU-4 x 1 - 0.11 lbs" at bounding box center [510, 163] width 45 height 14
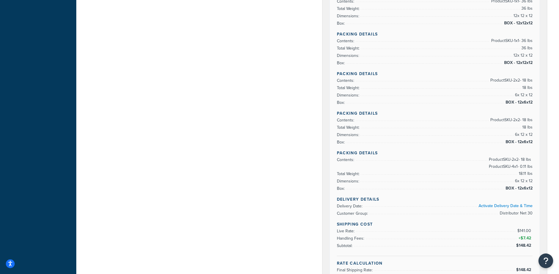
click at [523, 166] on span "Product SKU-2 x 2 - 18 lbs Product SKU-4 x 1 - 0.11 lbs" at bounding box center [510, 163] width 45 height 14
click at [522, 166] on span "Product SKU-2 x 2 - 18 lbs Product SKU-4 x 1 - 0.11 lbs" at bounding box center [510, 163] width 45 height 14
click at [522, 167] on span "Product SKU-2 x 2 - 18 lbs Product SKU-4 x 1 - 0.11 lbs" at bounding box center [510, 163] width 45 height 14
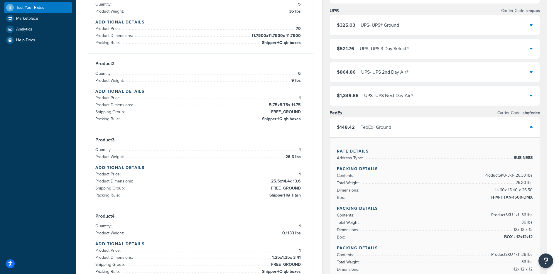
scroll to position [160, 0]
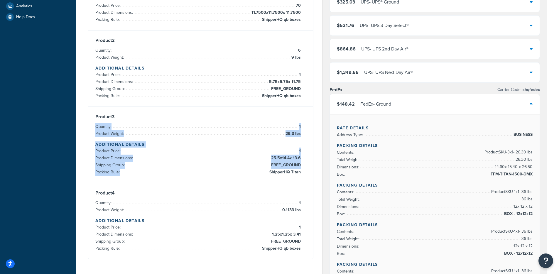
drag, startPoint x: 282, startPoint y: 125, endPoint x: 305, endPoint y: 171, distance: 51.3
click at [308, 173] on div "Product 3 Quantity: 1 Product Weight: 26.3 lbs Additional Details Product Price…" at bounding box center [200, 145] width 225 height 76
click at [305, 171] on div "Product 3 Quantity: 1 Product Weight: 26.3 lbs Additional Details Product Price…" at bounding box center [200, 145] width 211 height 62
drag, startPoint x: 304, startPoint y: 172, endPoint x: 266, endPoint y: 125, distance: 61.0
click at [266, 125] on div "Product 3 Quantity: 1 Product Weight: 26.3 lbs Additional Details Product Price…" at bounding box center [200, 145] width 211 height 62
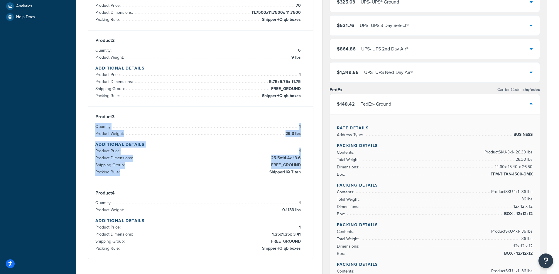
click at [311, 170] on div "Product 3 Quantity: 1 Product Weight: 26.3 lbs Additional Details Product Price…" at bounding box center [200, 145] width 225 height 76
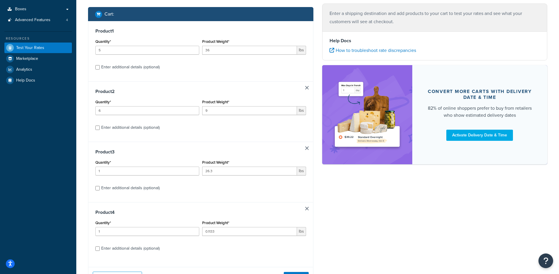
scroll to position [99, 0]
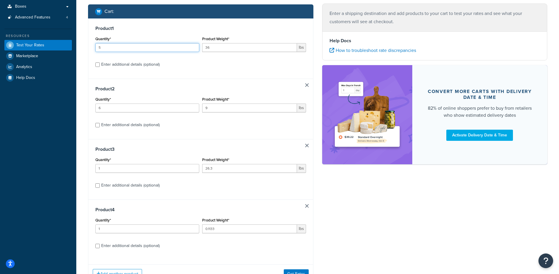
click at [140, 47] on input "5" at bounding box center [147, 47] width 104 height 9
type input "6"
click at [232, 45] on input "36" at bounding box center [249, 47] width 95 height 9
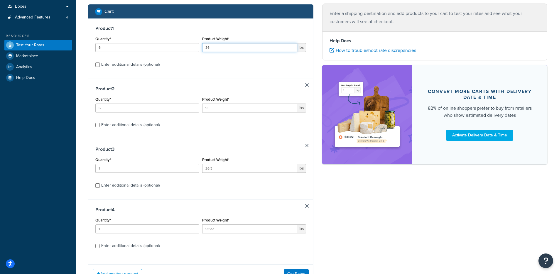
click at [232, 45] on input "36" at bounding box center [249, 47] width 95 height 9
type input "9"
click at [141, 65] on div "Enter additional details (optional)" at bounding box center [130, 64] width 58 height 8
click at [100, 65] on input "Enter additional details (optional)" at bounding box center [97, 65] width 4 height 4
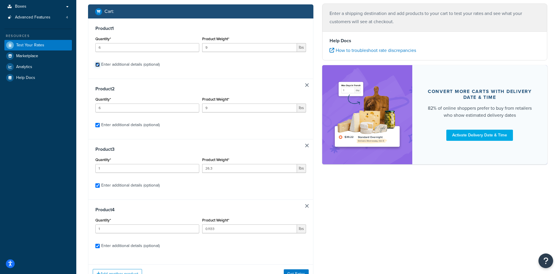
checkbox input "true"
select select "87745"
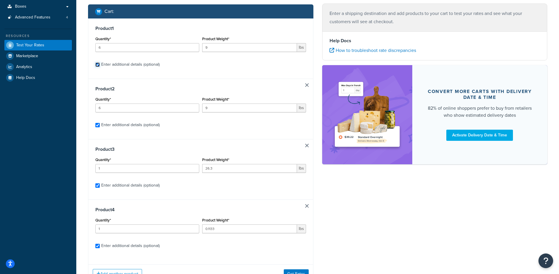
select select "87745"
select select "87746"
select select "87745"
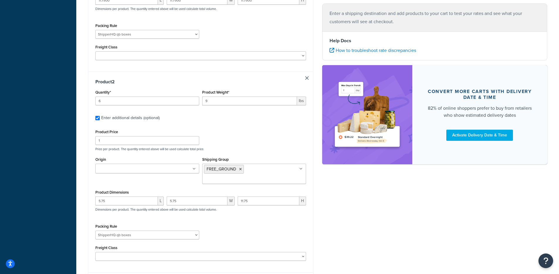
scroll to position [259, 0]
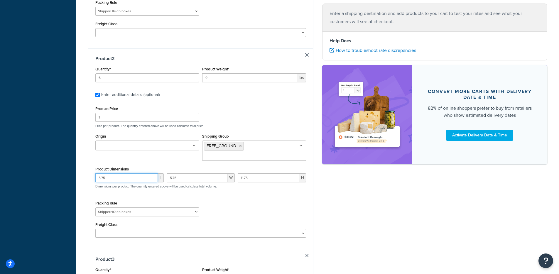
click at [118, 173] on input "5.75" at bounding box center [126, 177] width 63 height 9
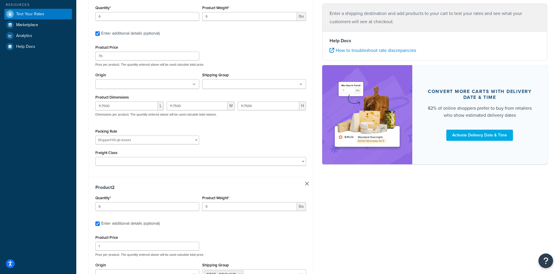
scroll to position [124, 0]
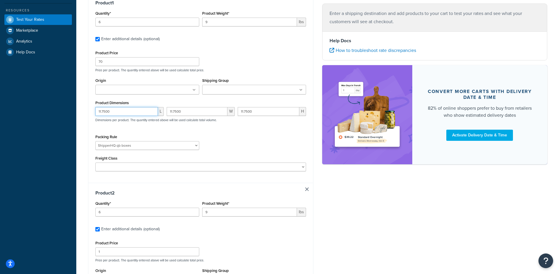
click at [113, 114] on input "11.7500" at bounding box center [126, 111] width 63 height 9
paste input "5.75"
type input "5.75"
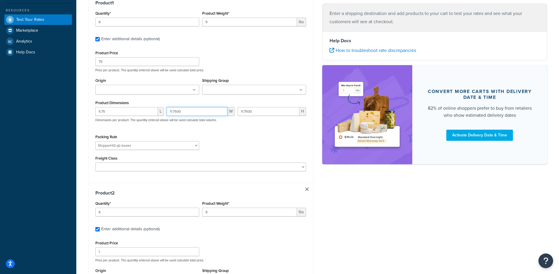
click at [190, 111] on input "11.7500" at bounding box center [197, 111] width 61 height 9
paste input "5.75"
type input "5.75"
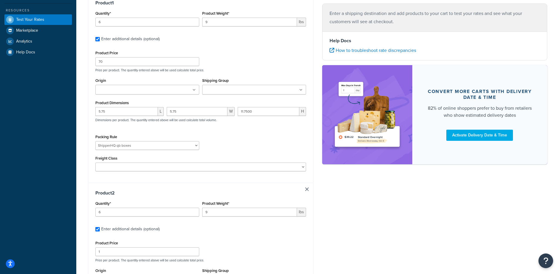
click at [210, 135] on div "Packing Rule Fobbles F3 Package Laser Swamp - Floor Package LASER-DRUM-PRO Ship…" at bounding box center [201, 143] width 214 height 21
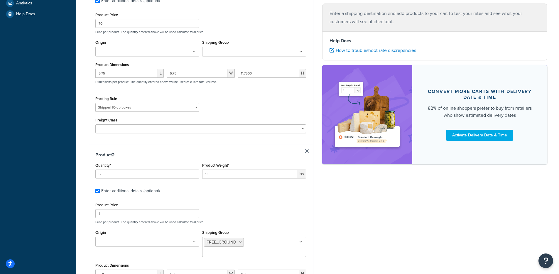
scroll to position [239, 0]
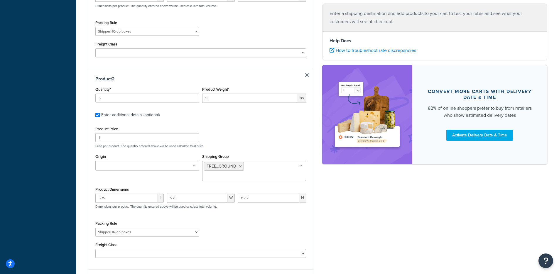
click at [307, 75] on link at bounding box center [307, 75] width 4 height 4
checkbox input "false"
type input "1"
type input "26.3"
checkbox input "false"
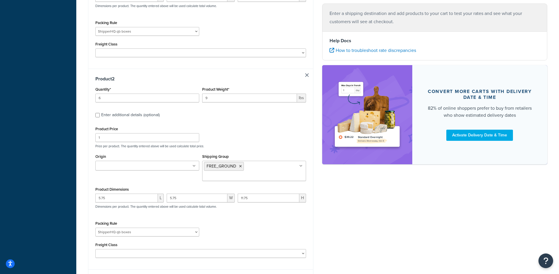
type input "0.1133"
checkbox input "false"
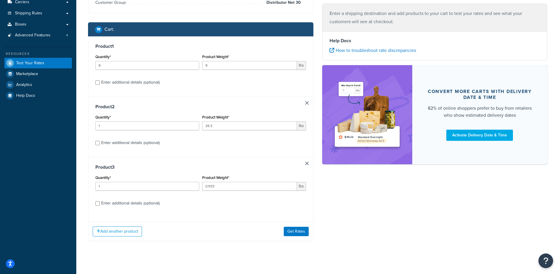
scroll to position [76, 0]
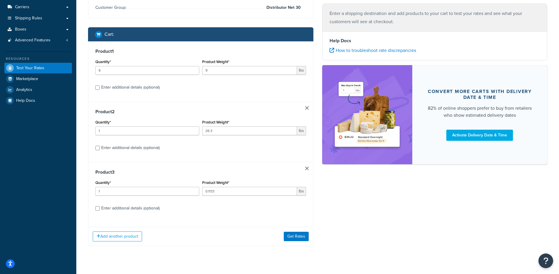
click at [306, 109] on link at bounding box center [307, 108] width 4 height 4
type input "0.1133"
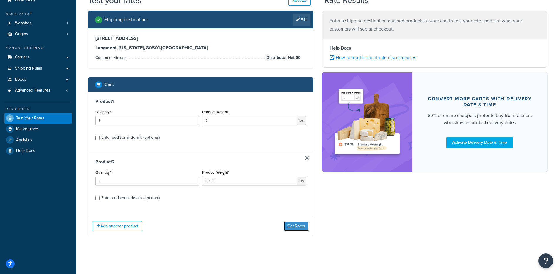
click at [297, 224] on button "Get Rates" at bounding box center [296, 226] width 25 height 9
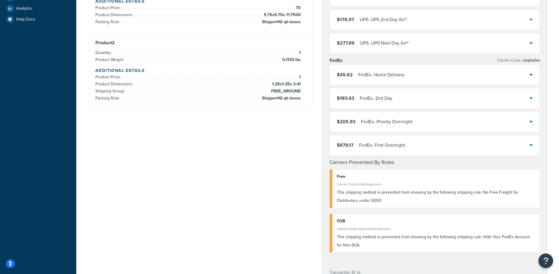
scroll to position [159, 0]
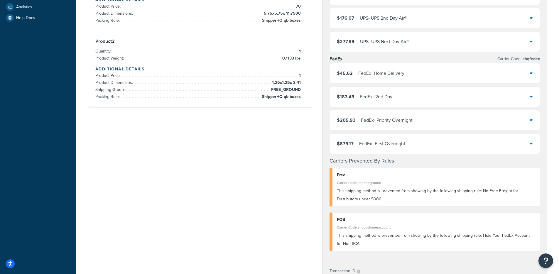
click at [396, 75] on div "FedEx - Home Delivery" at bounding box center [381, 73] width 46 height 8
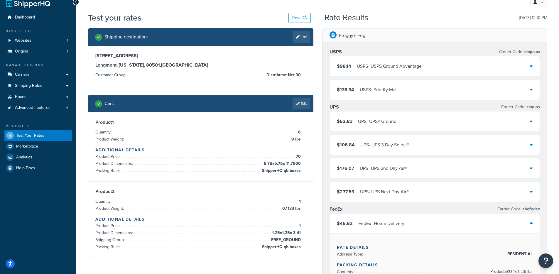
scroll to position [0, 0]
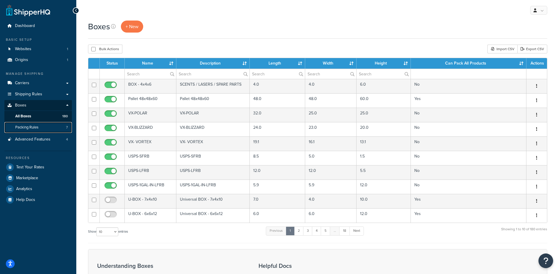
click at [32, 128] on span "Packing Rules" at bounding box center [26, 127] width 23 height 5
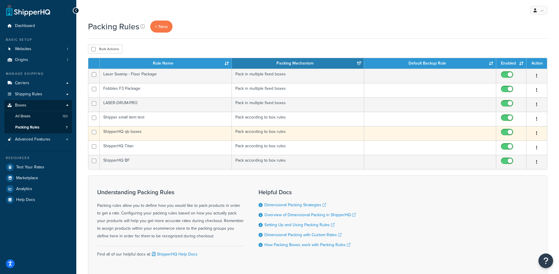
click at [125, 133] on td "ShipperHQ qb boxes" at bounding box center [166, 133] width 132 height 14
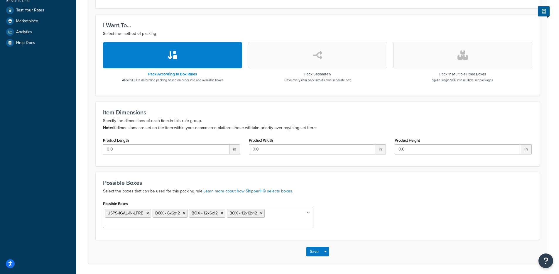
scroll to position [177, 0]
